Goal: Task Accomplishment & Management: Manage account settings

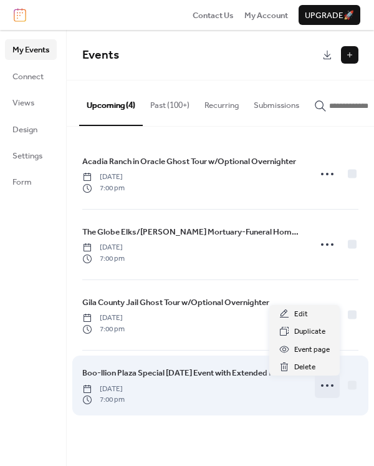
click at [333, 390] on icon at bounding box center [328, 386] width 20 height 20
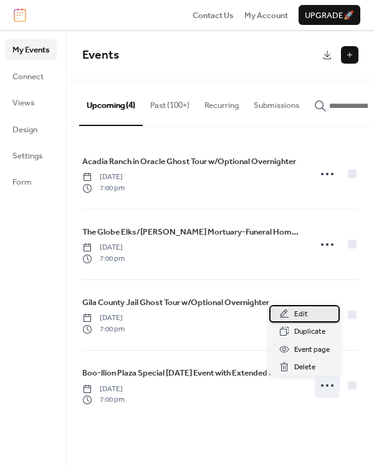
click at [323, 315] on div "Edit" at bounding box center [304, 313] width 70 height 17
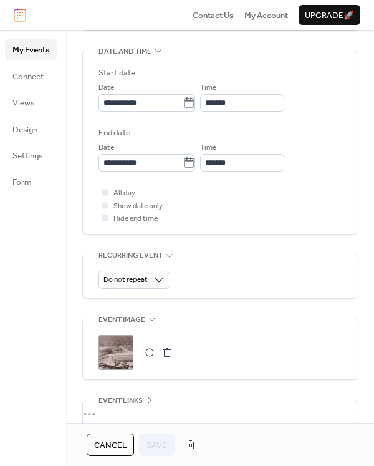
click at [171, 349] on button "button" at bounding box center [166, 352] width 17 height 17
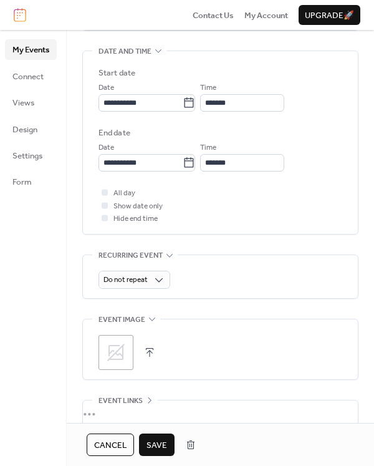
scroll to position [437, 0]
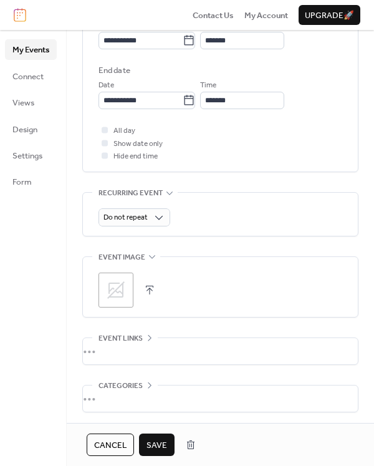
click at [149, 289] on button "button" at bounding box center [149, 289] width 17 height 17
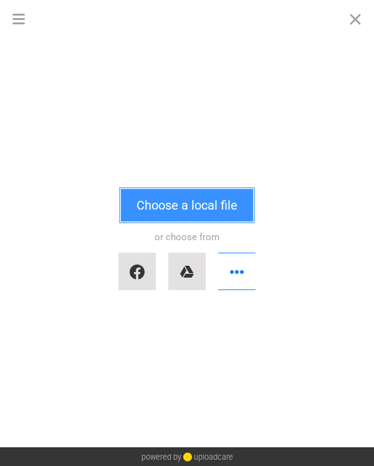
click at [180, 203] on button "Choose a local file" at bounding box center [187, 205] width 132 height 32
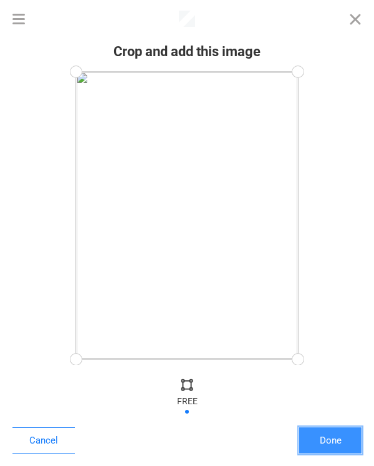
click at [318, 445] on button "Done" at bounding box center [330, 440] width 62 height 26
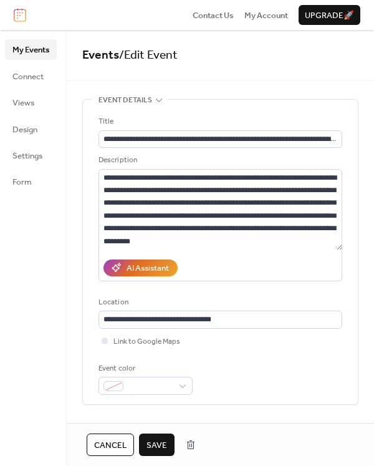
scroll to position [483, 0]
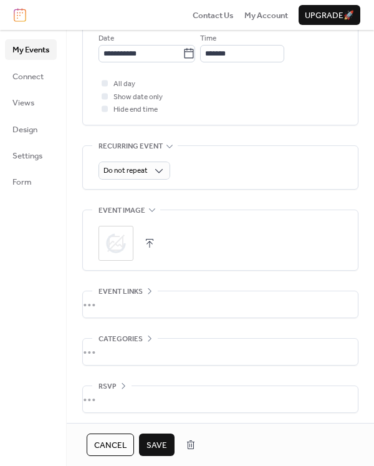
click at [168, 444] on button "Save" at bounding box center [157, 445] width 36 height 22
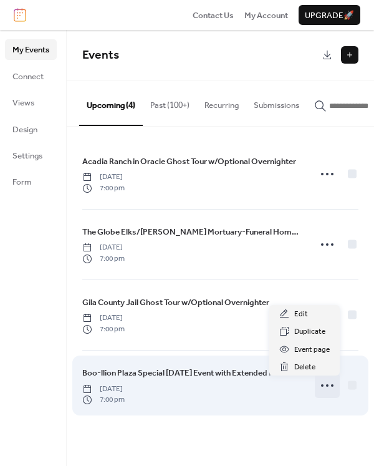
click at [322, 386] on icon at bounding box center [328, 386] width 20 height 20
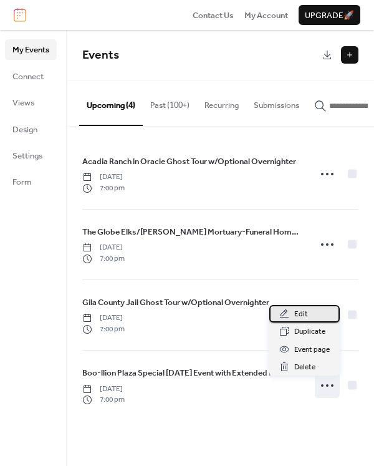
click at [308, 318] on div "Edit" at bounding box center [304, 313] width 70 height 17
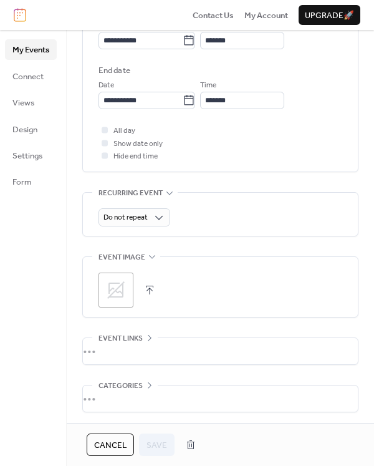
click at [149, 292] on button "button" at bounding box center [149, 289] width 17 height 17
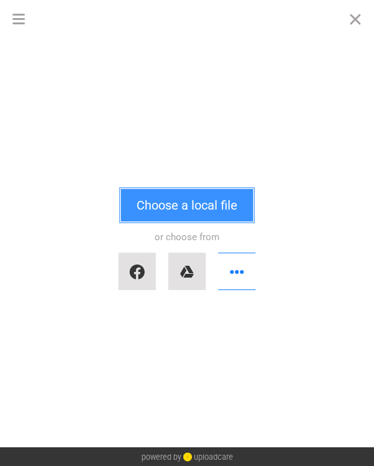
click at [164, 207] on button "Choose a local file" at bounding box center [187, 205] width 132 height 32
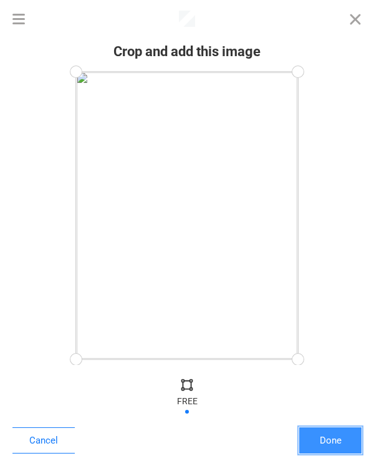
click at [321, 444] on button "Done" at bounding box center [330, 440] width 62 height 26
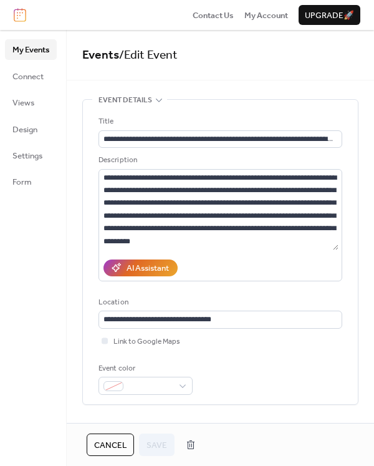
scroll to position [483, 0]
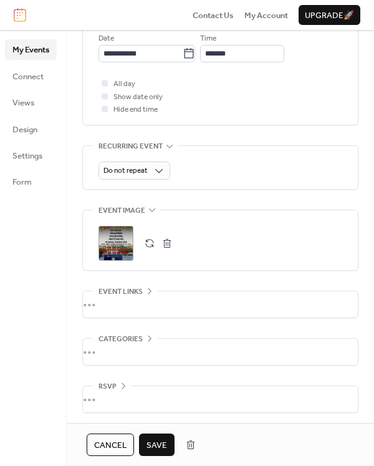
click at [152, 444] on span "Save" at bounding box center [157, 445] width 21 height 12
